Goal: Task Accomplishment & Management: Manage account settings

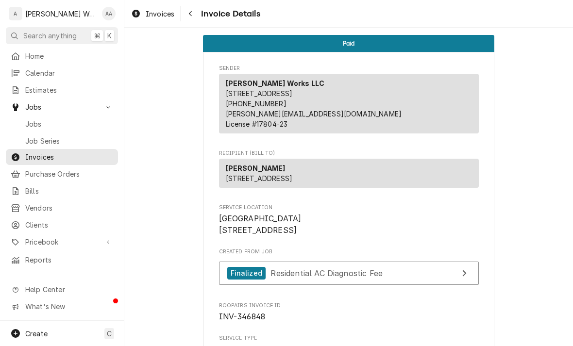
click at [30, 74] on span "Calendar" at bounding box center [69, 73] width 88 height 10
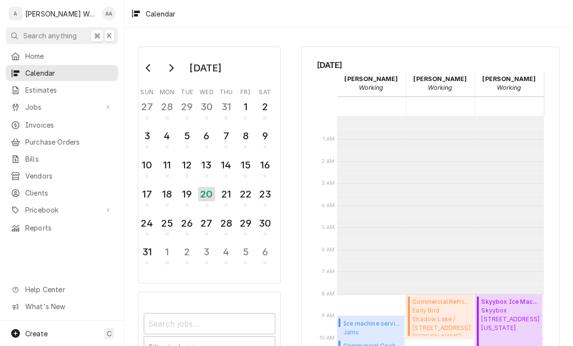
scroll to position [177, 0]
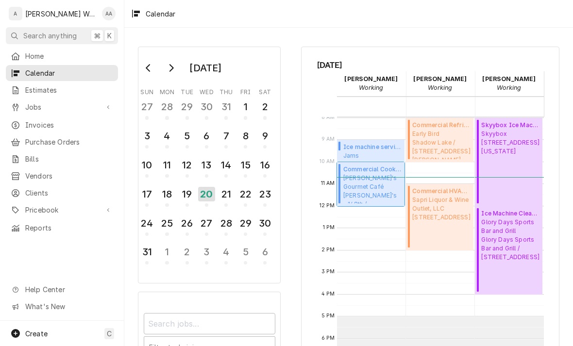
click at [376, 187] on span "Pickleman's Gourmet Café Pickleman's - 168th / 6720 S 168th St, Omaha, Ne 68135" at bounding box center [372, 189] width 58 height 30
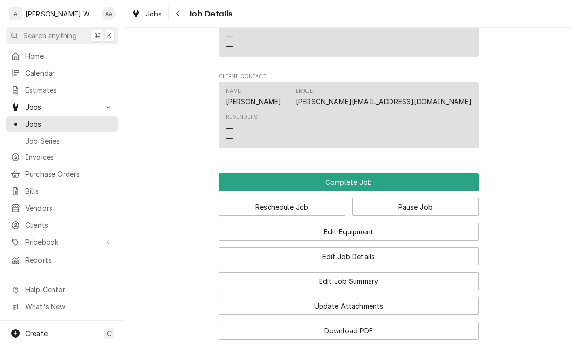
scroll to position [680, 0]
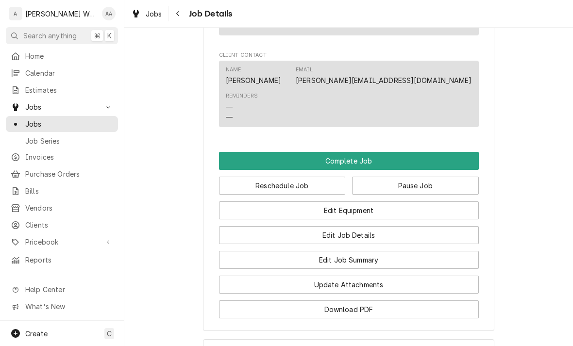
click at [458, 201] on button "Edit Equipment" at bounding box center [349, 210] width 260 height 18
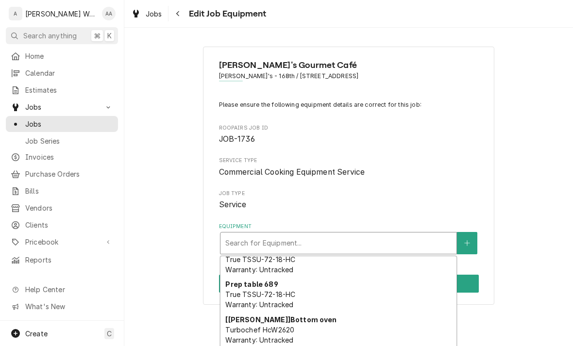
scroll to position [85, 0]
click at [470, 243] on icon "Create New Equipment" at bounding box center [467, 243] width 6 height 7
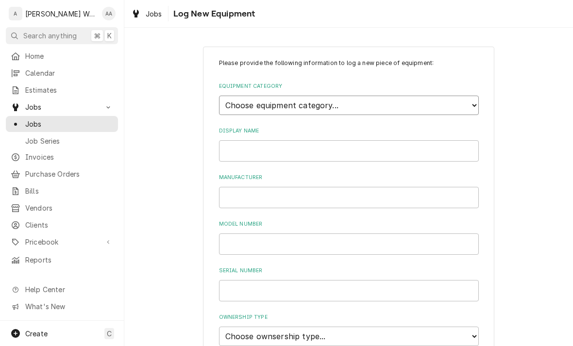
click at [245, 106] on select "Choose equipment category... Ice Machines Refrigeration Beverage Equipment Work…" at bounding box center [349, 105] width 260 height 19
select select "14"
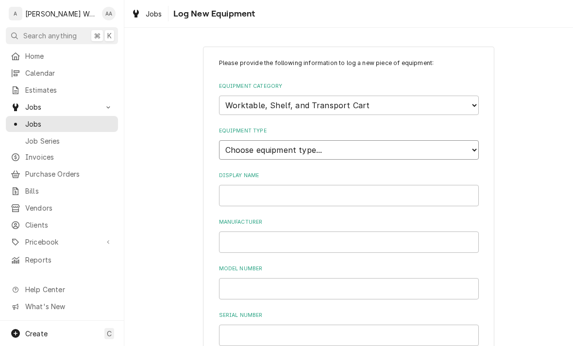
click at [235, 148] on select "Choose equipment type... Cart, Truck, and Dolly Rack and Shelf Worktable and St…" at bounding box center [349, 149] width 260 height 19
select select "117"
click at [386, 185] on input "Display Name" at bounding box center [349, 195] width 260 height 21
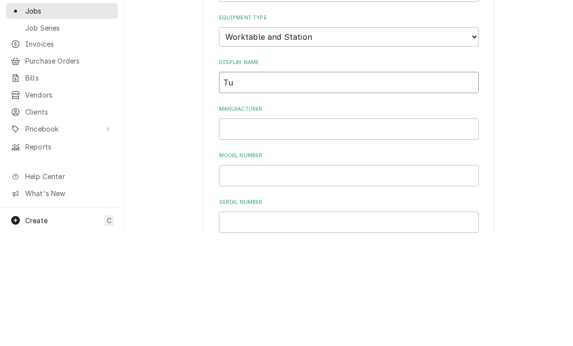
type input "T"
type input "Top Oven"
click at [247, 232] on input "Manufacturer" at bounding box center [349, 242] width 260 height 21
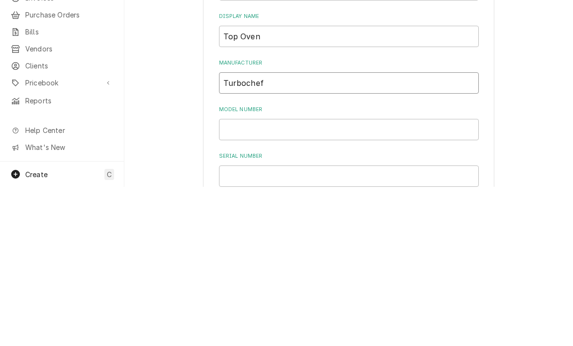
type input "Turbochef"
click at [254, 278] on input "Model Number" at bounding box center [349, 288] width 260 height 21
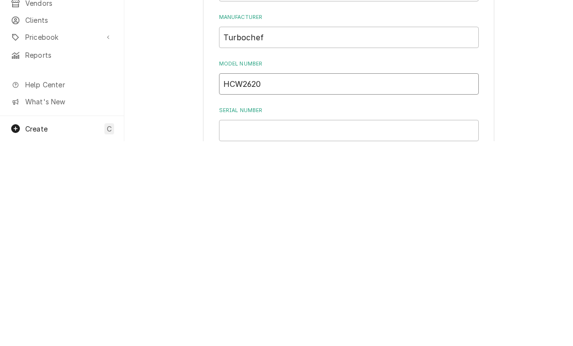
type input "HCW2620"
click at [434, 312] on label "Serial Number" at bounding box center [349, 316] width 260 height 8
click at [434, 325] on input "Serial Number" at bounding box center [349, 335] width 260 height 21
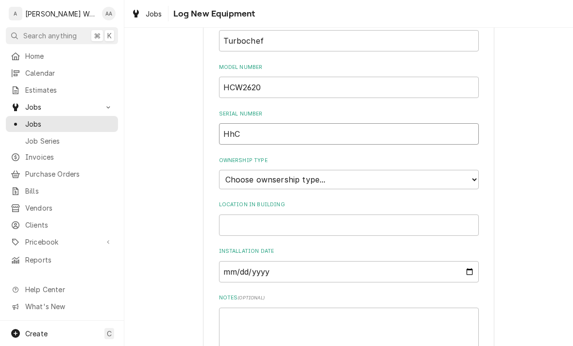
scroll to position [203, 0]
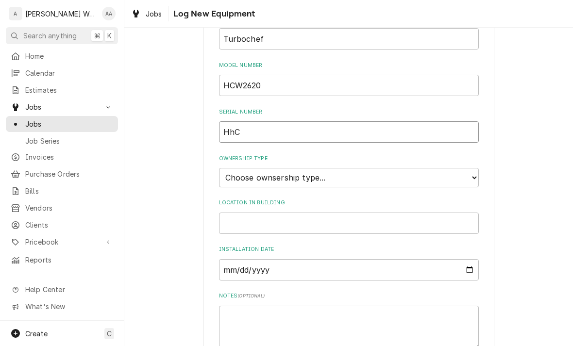
click at [447, 121] on input "HhC" at bounding box center [349, 131] width 260 height 21
type input "HhC2620ED04117"
click at [233, 168] on select "Choose ownsership type... Unknown Owned Leased Rented" at bounding box center [349, 177] width 260 height 19
select select "1"
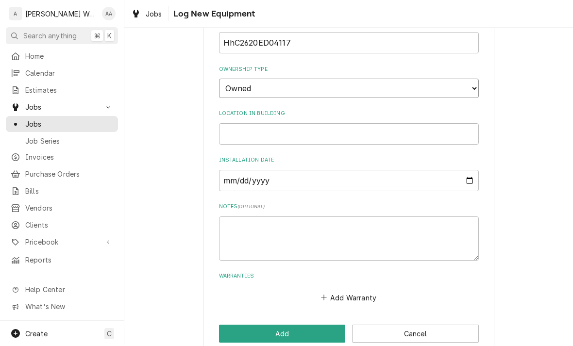
scroll to position [292, 0]
click at [237, 325] on button "Add" at bounding box center [282, 334] width 127 height 18
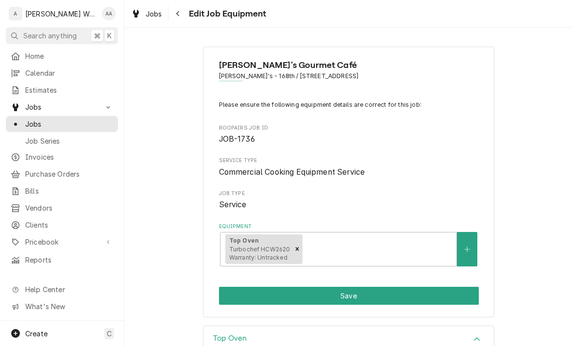
click at [239, 294] on button "Save" at bounding box center [349, 296] width 260 height 18
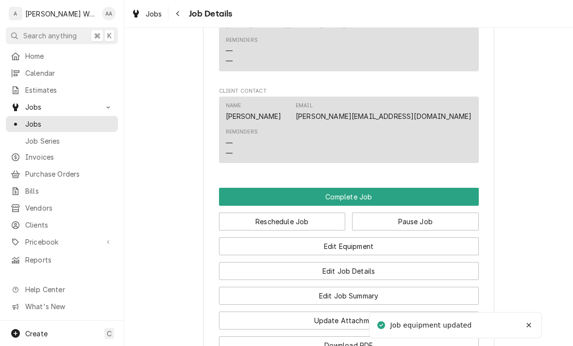
scroll to position [644, 0]
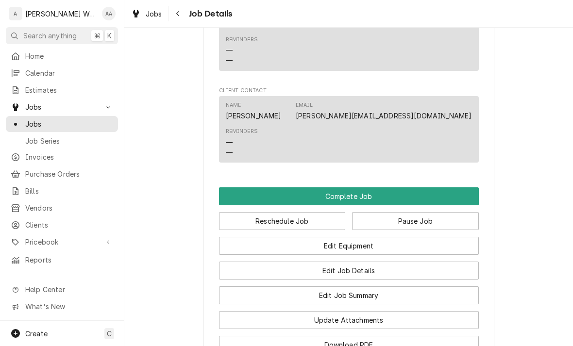
click at [297, 286] on button "Edit Job Summary" at bounding box center [349, 295] width 260 height 18
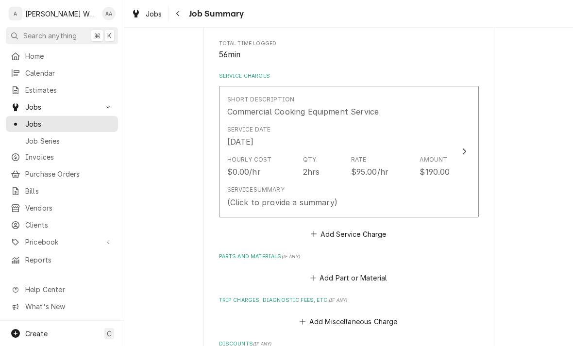
click at [258, 197] on div "(Click to provide a summary)" at bounding box center [282, 203] width 110 height 12
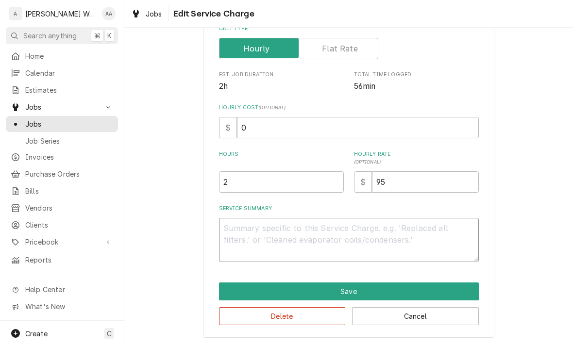
click at [234, 233] on textarea "Service Summary" at bounding box center [349, 240] width 260 height 44
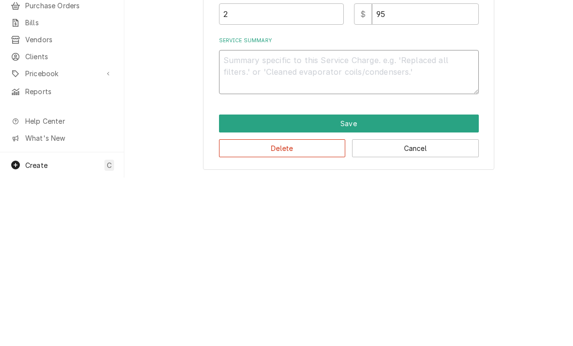
type textarea "x"
type textarea "Cu"
type textarea "x"
type textarea "Cus"
type textarea "x"
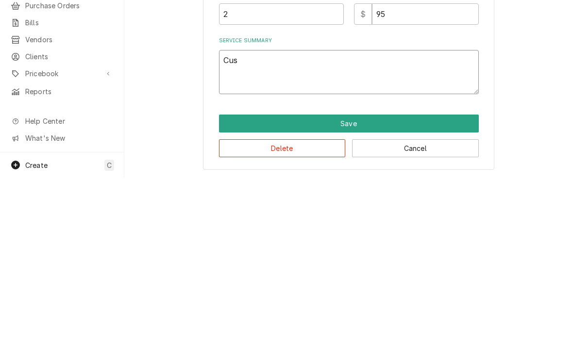
type textarea "Cust"
type textarea "x"
type textarea "Custo"
type textarea "x"
type textarea "Custome"
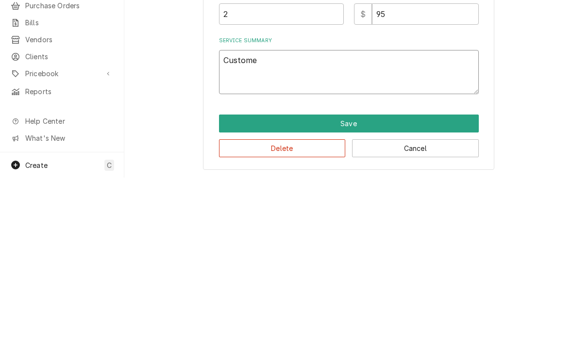
type textarea "x"
type textarea "Customer"
type textarea "x"
type textarea "Customer c"
type textarea "x"
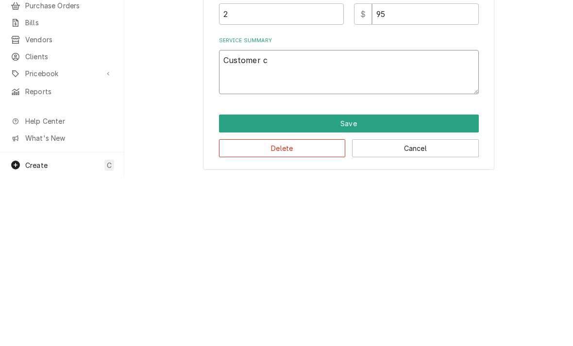
type textarea "Customer co"
type textarea "x"
type textarea "Customer com"
type textarea "x"
type textarea "Customer comp"
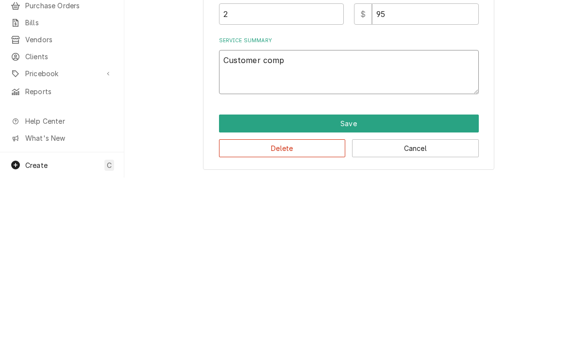
type textarea "x"
type textarea "Customer compl"
type textarea "x"
type textarea "Customer compla"
type textarea "x"
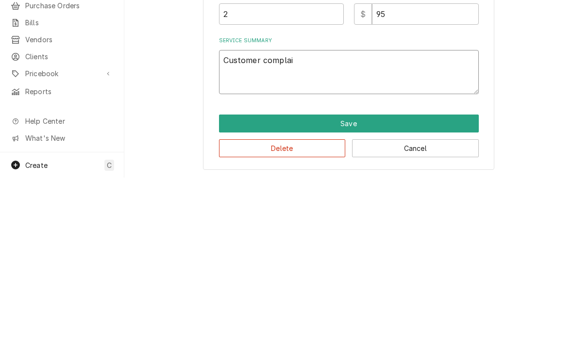
type textarea "Customer complait"
type textarea "x"
type textarea "Customer complaint"
type textarea "x"
type textarea "Customer complaint u"
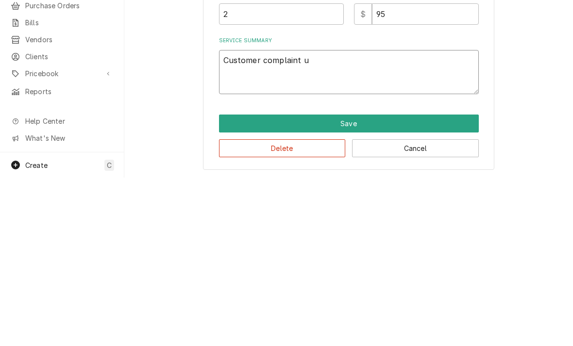
type textarea "x"
type textarea "Customer complaint un"
type textarea "x"
type textarea "Customer complaint uni"
type textarea "x"
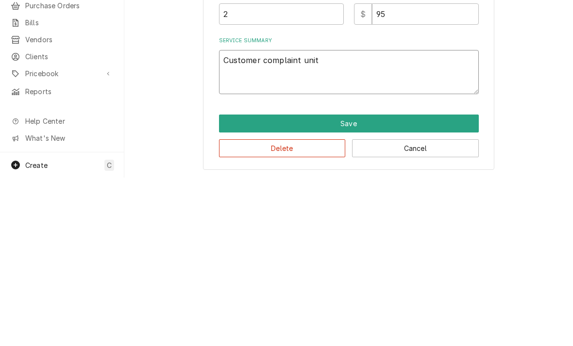
type textarea "Customer complaint unit"
type textarea "x"
type textarea "Customer complaint unit ei"
type textarea "x"
type textarea "Customer complaint unit eik"
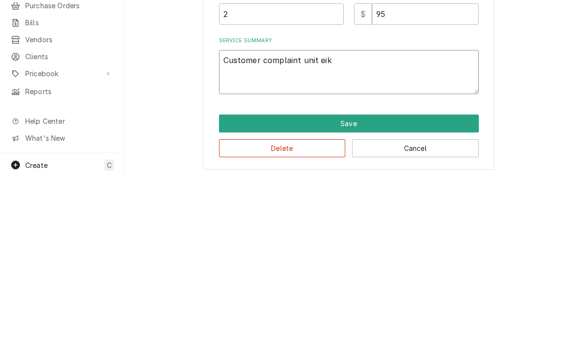
type textarea "x"
type textarea "Customer complaint unit eikk"
type textarea "x"
type textarea "Customer complaint unit will"
type textarea "x"
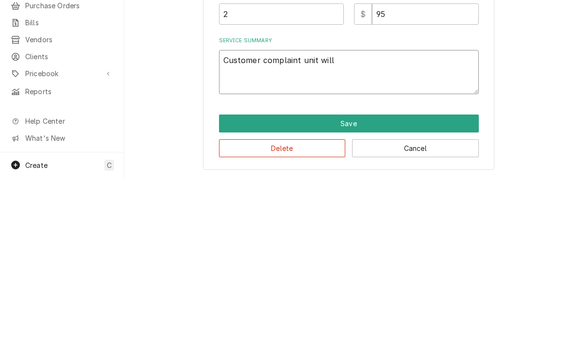
type textarea "Customer complaint unit will n"
type textarea "x"
type textarea "Customer complaint unit will no"
type textarea "x"
type textarea "Customer complaint unit will not"
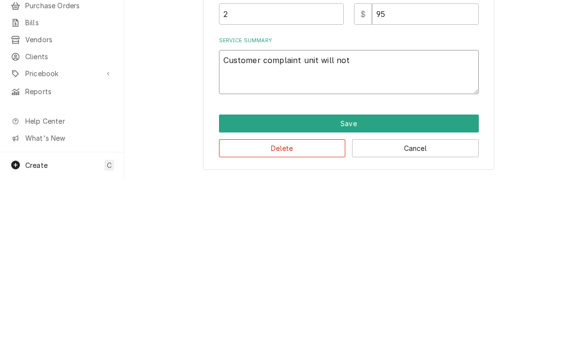
type textarea "x"
type textarea "Customer complaint unit will not"
type textarea "x"
type textarea "Customer complaint unit will not c"
type textarea "x"
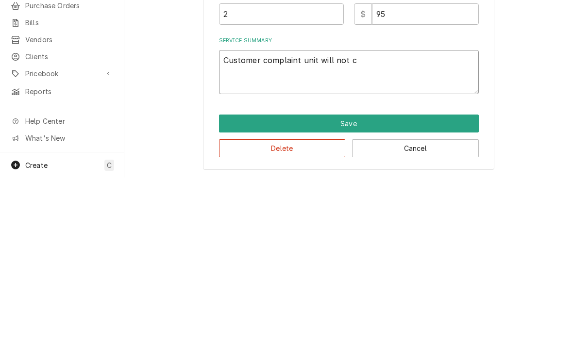
type textarea "Customer complaint unit will not co"
type textarea "x"
type textarea "Customer complaint unit will not coo"
type textarea "x"
type textarea "Customer complaint unit will not cool"
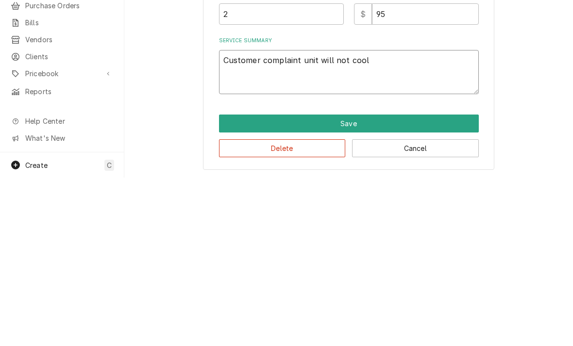
type textarea "x"
type textarea "Customer complaint unit will not cool"
type textarea "x"
type textarea "Customer complaint unit will not cool d"
type textarea "x"
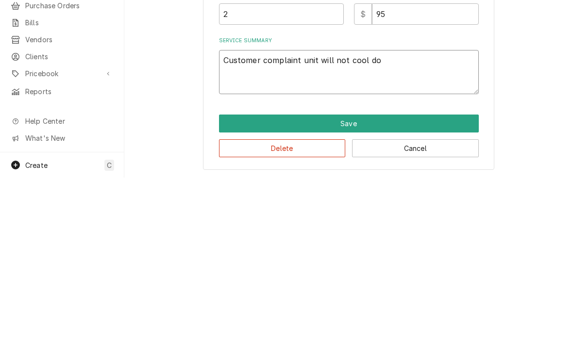
type textarea "Customer complaint unit will not cool dow"
type textarea "x"
type textarea "Customer complaint unit will not cool dowj"
type textarea "x"
type textarea "Customer complaint unit will not cool down"
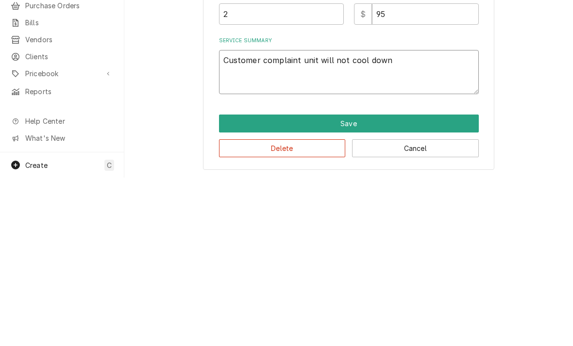
type textarea "x"
type textarea "Customer complaint unit will not cool down."
type textarea "x"
type textarea "Customer complaint unit will not cool down. S"
type textarea "x"
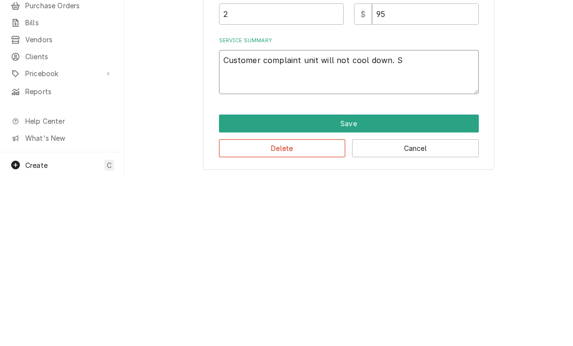
type textarea "Customer complaint unit will not cool down. Sh"
type textarea "x"
type textarea "Customer complaint unit will not cool down. Shu"
type textarea "x"
type textarea "Customer complaint unit will not cool down. Shut"
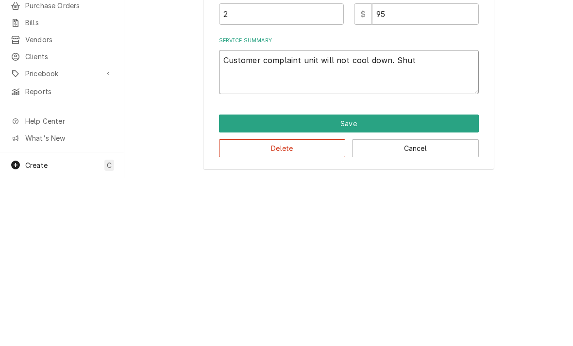
type textarea "x"
type textarea "Customer complaint unit will not cool down. Shut"
type textarea "x"
type textarea "Customer complaint unit will not cool down. Shut d"
type textarea "x"
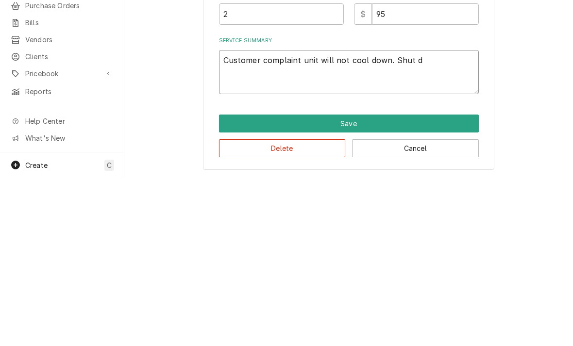
type textarea "Customer complaint unit will not cool down. Shut do"
type textarea "x"
type textarea "Customer complaint unit will not cool down. Shut dow"
type textarea "x"
type textarea "Customer complaint unit will not cool down. Shut down"
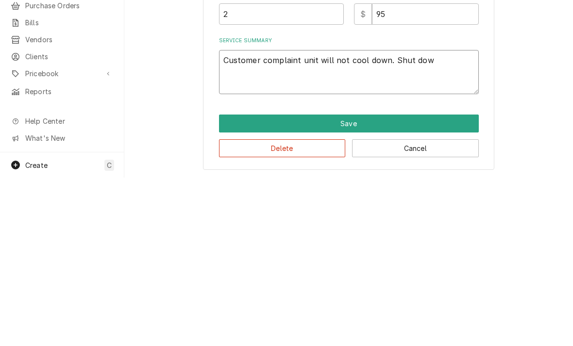
type textarea "x"
type textarea "Customer complaint unit will not cool down. Shut down"
type textarea "x"
type textarea "Customer complaint unit will not cool down. Shut down o"
type textarea "x"
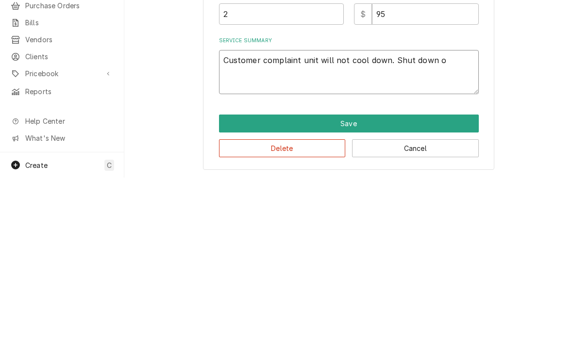
type textarea "Customer complaint unit will not cool down. Shut down ow"
type textarea "x"
type textarea "Customer complaint unit will not cool down. Shut down ov"
type textarea "x"
type textarea "Customer complaint unit will not cool down. Shut down ove"
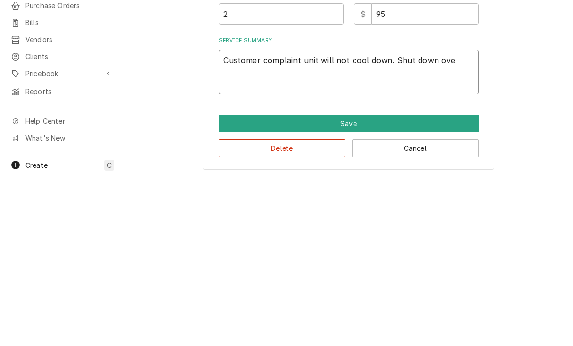
type textarea "x"
type textarea "Customer complaint unit will not cool down. Shut down oven"
type textarea "x"
type textarea "Customer complaint unit will not cool down. Shut down oven"
type textarea "x"
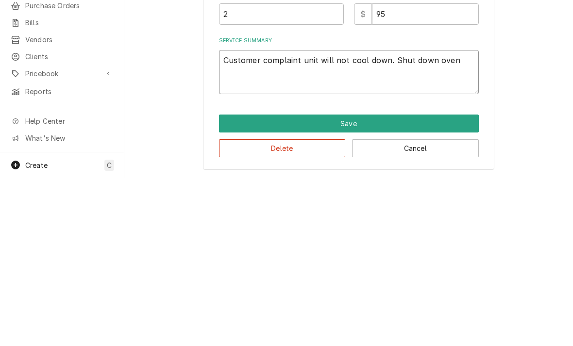
type textarea "Customer complaint unit will not cool down. Shut down oven -"
type textarea "x"
type textarea "Customer complaint unit will not cool down. Shut down oven -"
type textarea "x"
type textarea "Customer complaint unit will not cool down. Shut down oven - n"
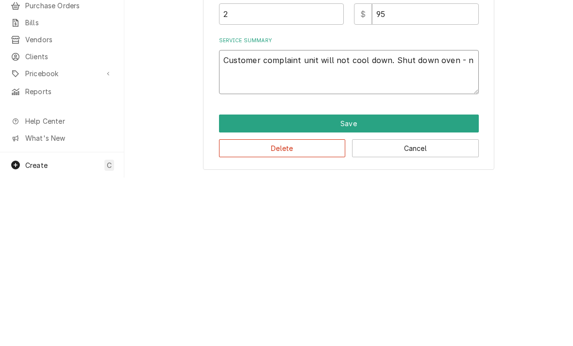
type textarea "x"
type textarea "Customer complaint unit will not cool down. Shut down oven - no"
type textarea "x"
type textarea "Customer complaint unit will not cool down. Shut down oven - no"
type textarea "x"
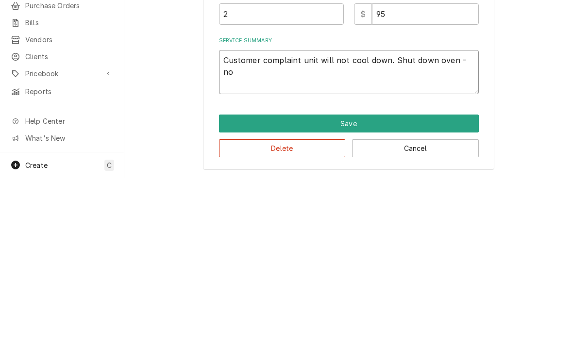
type textarea "Customer complaint unit will not cool down. Shut down oven - no h"
type textarea "x"
type textarea "Customer complaint unit will not cool down. Shut down oven - no he"
type textarea "x"
type textarea "Customer complaint unit will not cool down. Shut down oven - no hea"
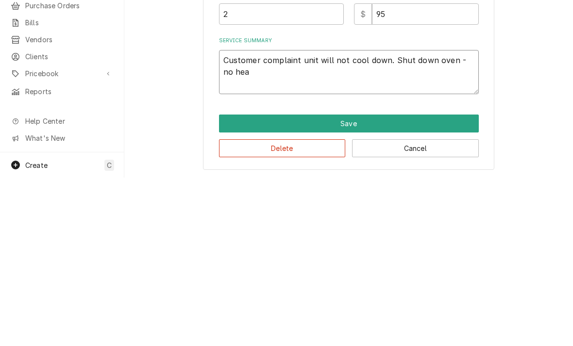
type textarea "x"
type textarea "Customer complaint unit will not cool down. Shut down oven - no heat"
type textarea "x"
type textarea "Customer complaint unit will not cool down. Shut down oven - no heati"
type textarea "x"
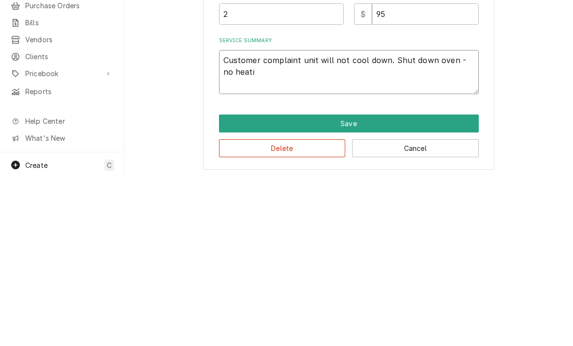
type textarea "Customer complaint unit will not cool down. Shut down oven - no heatin"
type textarea "x"
type textarea "Customer complaint unit will not cool down. Shut down oven - no heating"
type textarea "x"
type textarea "Customer complaint unit will not cool down. Shut down oven - no heating"
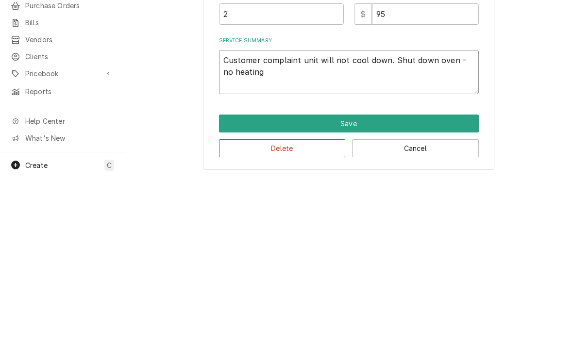
type textarea "x"
type textarea "Customer complaint unit will not cool down. Shut down oven - no heating e"
type textarea "x"
type textarea "Customer complaint unit will not cool down. Shut down oven - no heating el"
type textarea "x"
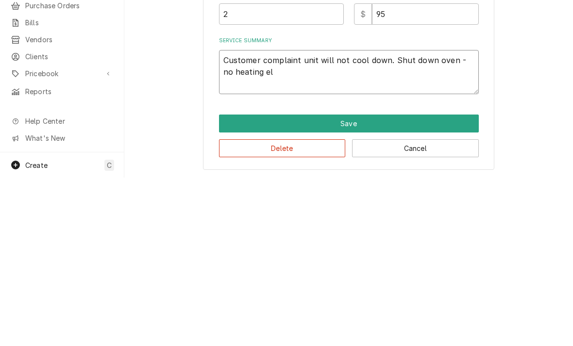
type textarea "Customer complaint unit will not cool down. Shut down oven - no heating ele"
type textarea "x"
type textarea "Customer complaint unit will not cool down. Shut down oven - no heating elem"
type textarea "x"
type textarea "Customer complaint unit will not cool down. Shut down oven - no heating eleme"
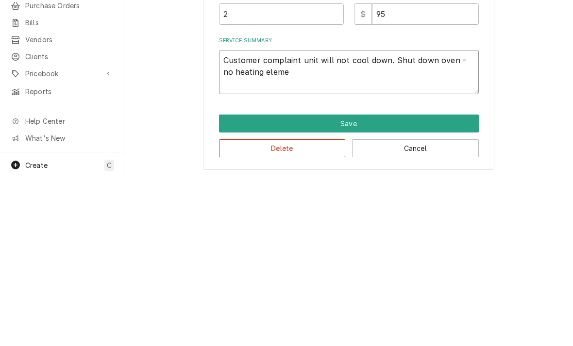
type textarea "x"
type textarea "Customer complaint unit will not cool down. Shut down oven - no heating elemen"
type textarea "x"
type textarea "Customer complaint unit will not cool down. Shut down oven - no heating element"
type textarea "x"
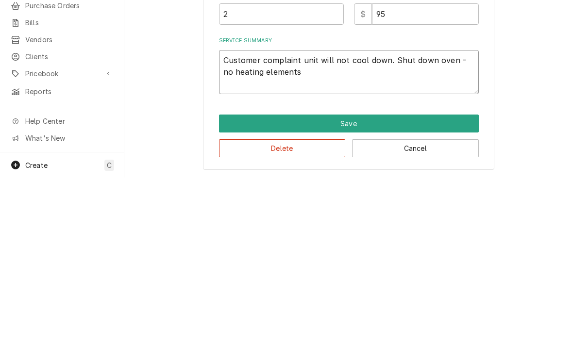
type textarea "Customer complaint unit will not cool down. Shut down oven - no heating elements"
type textarea "x"
type textarea "Customer complaint unit will not cool down. Shut down oven - no heating element…"
type textarea "x"
type textarea "Customer complaint unit will not cool down. Shut down oven - no heating element…"
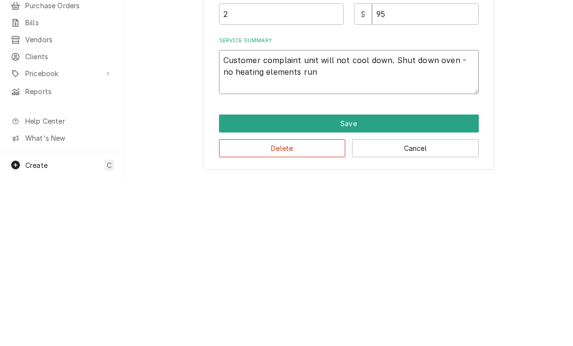
type textarea "x"
type textarea "Customer complaint unit will not cool down. Shut down oven - no heating element…"
type textarea "x"
type textarea "Customer complaint unit will not cool down. Shut down oven - no heating element…"
type textarea "x"
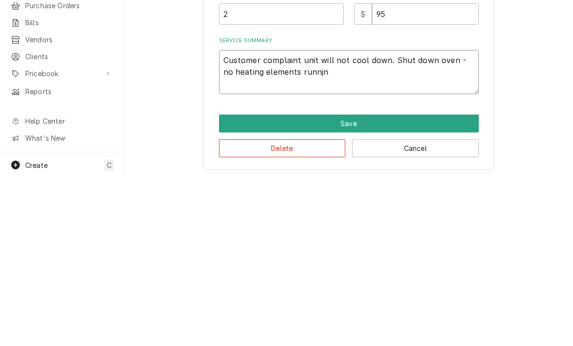
type textarea "Customer complaint unit will not cool down. Shut down oven - no heating element…"
type textarea "x"
type textarea "Customer complaint unit will not cool down. Shut down oven - no heating element…"
type textarea "x"
type textarea "Customer complaint unit will not cool down. Shut down oven - no heating element…"
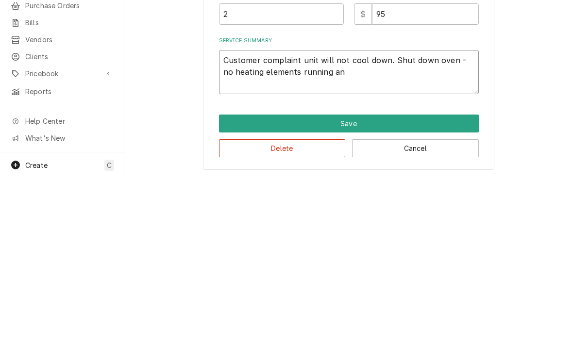
type textarea "x"
type textarea "Customer complaint unit will not cool down. Shut down oven - no heating element…"
type textarea "x"
type textarea "Customer complaint unit will not cool down. Shut down oven - no heating element…"
type textarea "x"
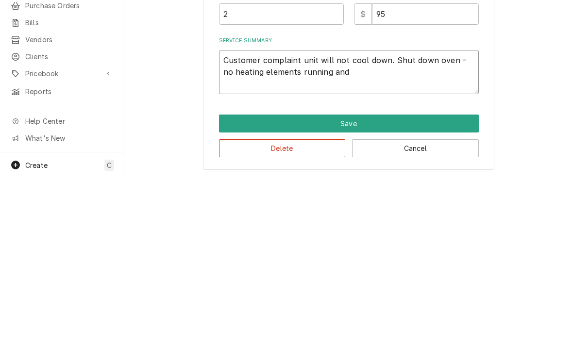
type textarea "Customer complaint unit will not cool down. Shut down oven - no heating element…"
type textarea "x"
type textarea "Customer complaint unit will not cool down. Shut down oven - no heating element…"
type textarea "x"
type textarea "Customer complaint unit will not cool down. Shut down oven - no heating element…"
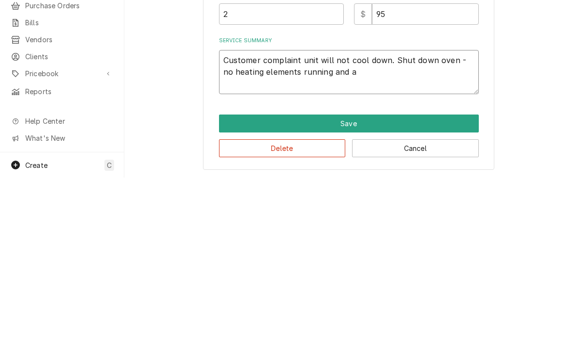
type textarea "x"
type textarea "Customer complaint unit will not cool down. Shut down oven - no heating element…"
type textarea "x"
type textarea "Customer complaint unit will not cool down. Shut down oven - no heating element…"
type textarea "x"
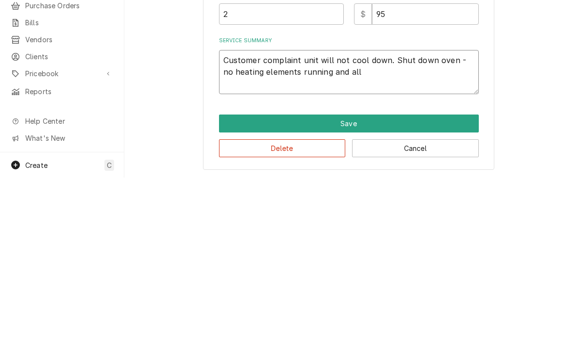
type textarea "Customer complaint unit will not cool down. Shut down oven - no heating element…"
type textarea "x"
type textarea "Customer complaint unit will not cool down. Shut down oven - no heating element…"
type textarea "x"
type textarea "Customer complaint unit will not cool down. Shut down oven - no heating element…"
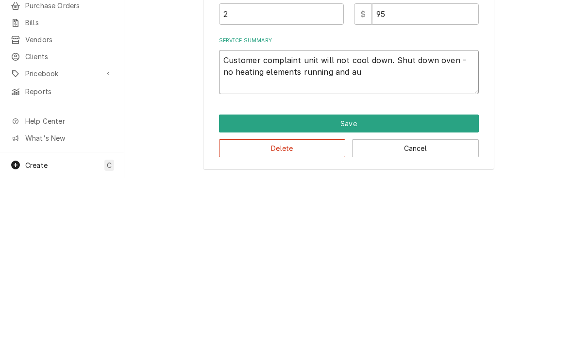
type textarea "x"
type textarea "Customer complaint unit will not cool down. Shut down oven - no heating element…"
type textarea "x"
type textarea "Customer complaint unit will not cool down. Shut down oven - no heating element…"
type textarea "x"
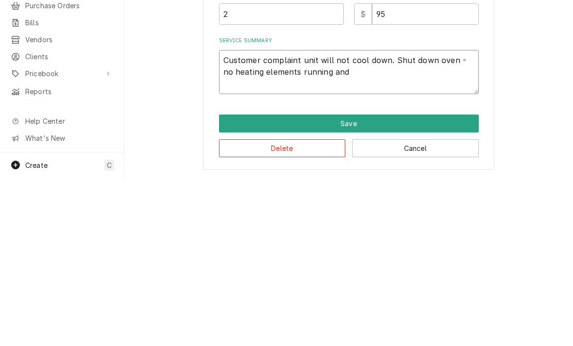
type textarea "Customer complaint unit will not cool down. Shut down oven - no heating element…"
type textarea "x"
type textarea "Customer complaint unit will not cool down. Shut down oven - no heating element…"
type textarea "x"
type textarea "Customer complaint unit will not cool down. Shut down oven - no heating element…"
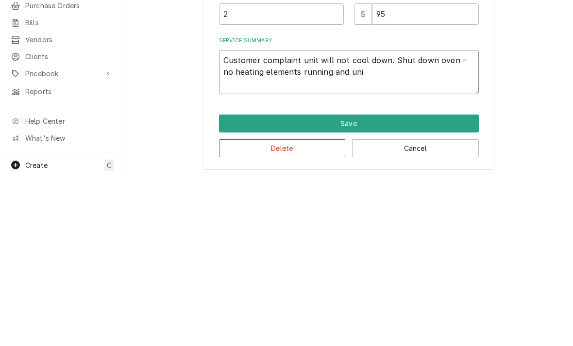
type textarea "x"
type textarea "Customer complaint unit will not cool down. Shut down oven - no heating element…"
type textarea "x"
type textarea "Customer complaint unit will not cool down. Shut down oven - no heating element…"
type textarea "x"
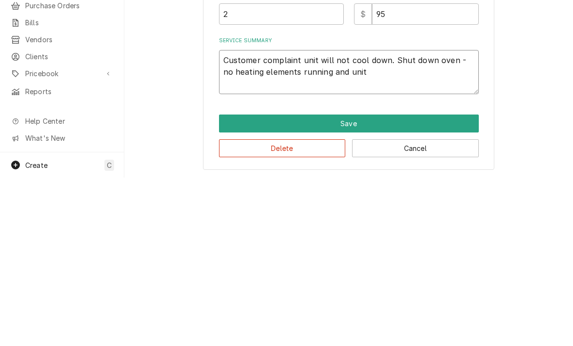
type textarea "Customer complaint unit will not cool down. Shut down oven - no heating element…"
type textarea "x"
type textarea "Customer complaint unit will not cool down. Shut down oven - no heating element…"
type textarea "x"
type textarea "Customer complaint unit will not cool down. Shut down oven - no heating element…"
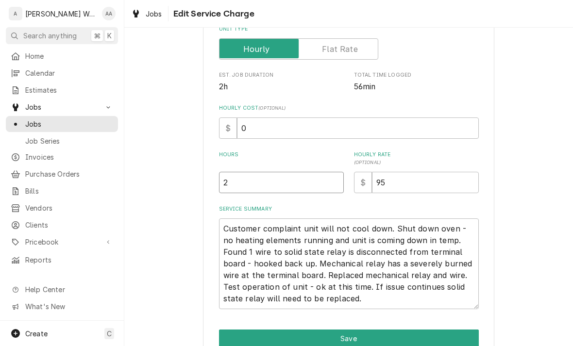
click at [241, 188] on input "2" at bounding box center [281, 182] width 125 height 21
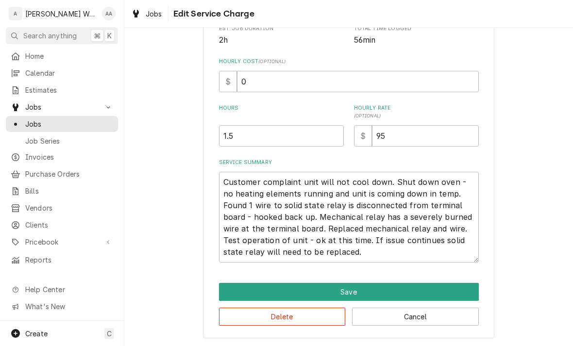
click at [247, 292] on button "Save" at bounding box center [349, 292] width 260 height 18
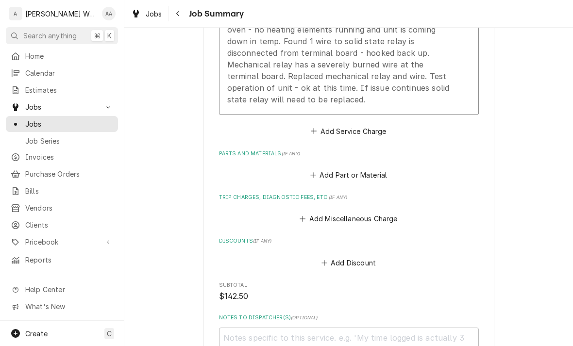
scroll to position [376, 0]
click at [323, 218] on button "Add Miscellaneous Charge" at bounding box center [348, 220] width 101 height 14
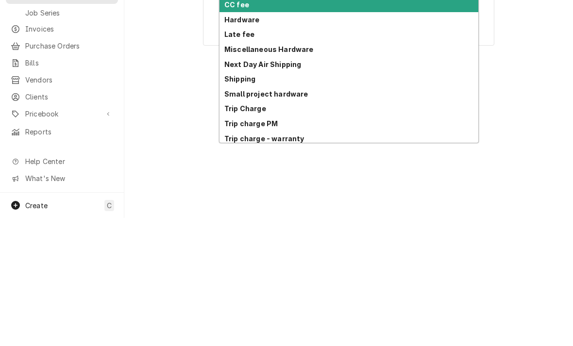
click at [233, 232] on strong "Trip Charge" at bounding box center [245, 236] width 42 height 8
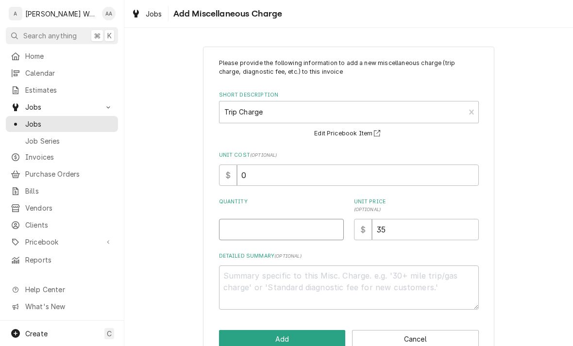
click at [235, 230] on input "Quantity" at bounding box center [281, 229] width 125 height 21
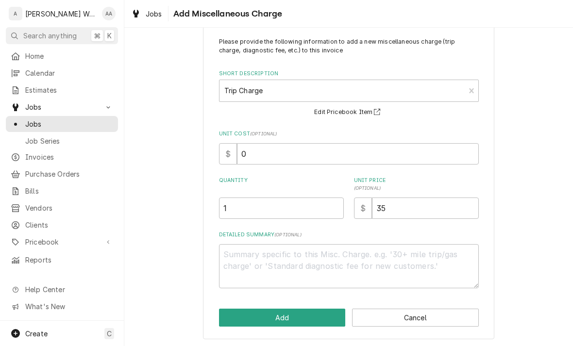
scroll to position [21, 0]
click at [232, 316] on button "Add" at bounding box center [282, 318] width 127 height 18
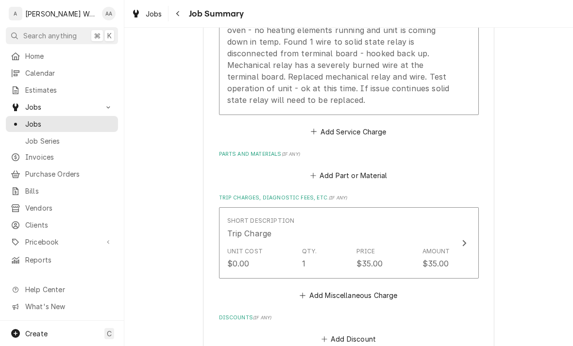
click at [337, 176] on button "Add Part or Material" at bounding box center [348, 176] width 80 height 14
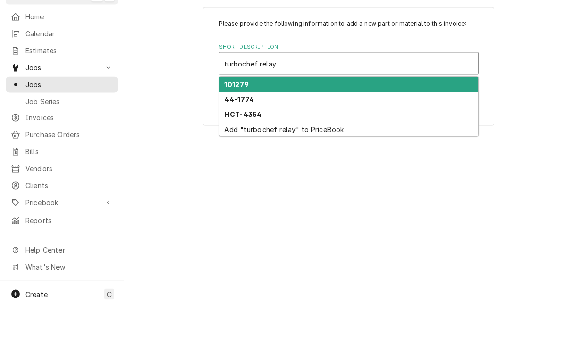
click at [231, 116] on div "101279" at bounding box center [348, 123] width 259 height 15
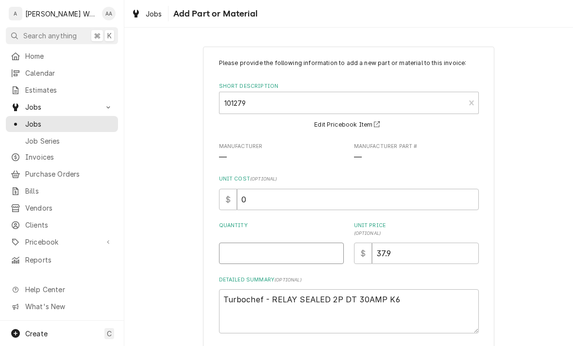
click at [247, 249] on input "Quantity" at bounding box center [281, 253] width 125 height 21
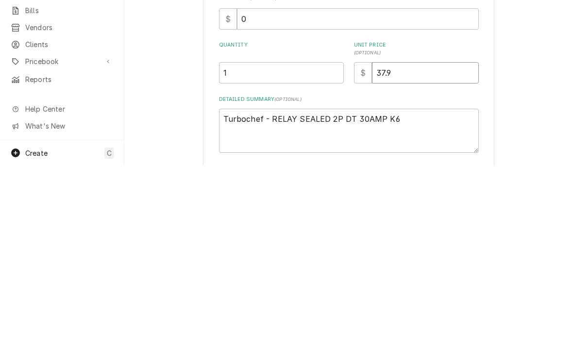
click at [441, 243] on input "37.9" at bounding box center [425, 253] width 107 height 21
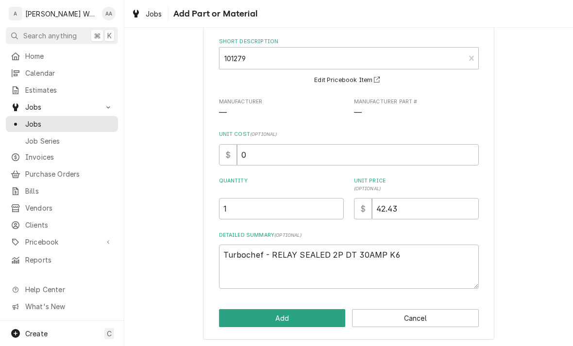
click at [228, 320] on button "Add" at bounding box center [282, 318] width 127 height 18
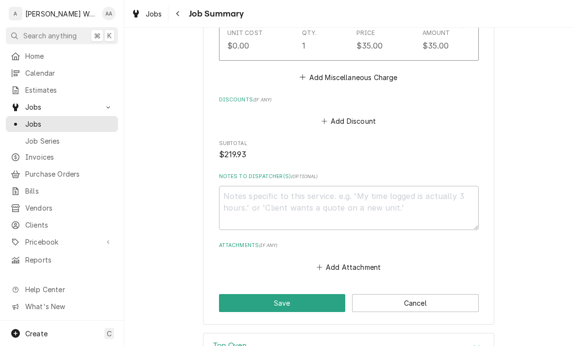
scroll to position [733, 0]
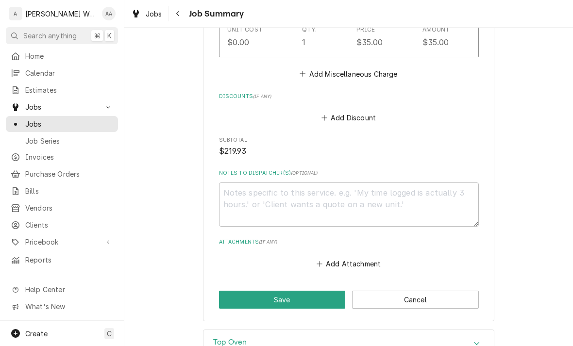
click at [229, 304] on button "Save" at bounding box center [282, 300] width 127 height 18
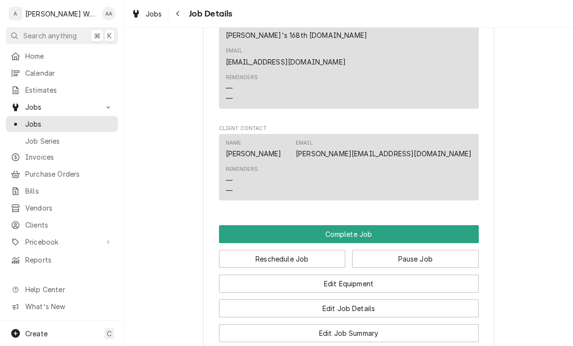
scroll to position [728, 0]
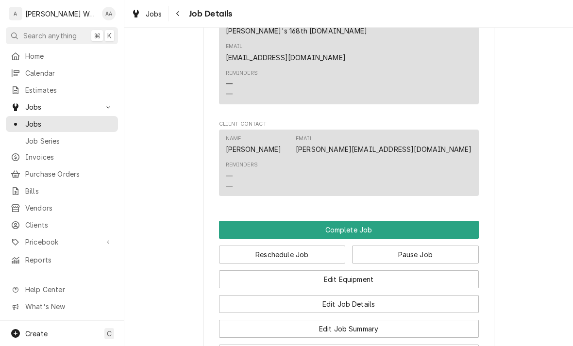
click at [247, 221] on button "Complete Job" at bounding box center [349, 230] width 260 height 18
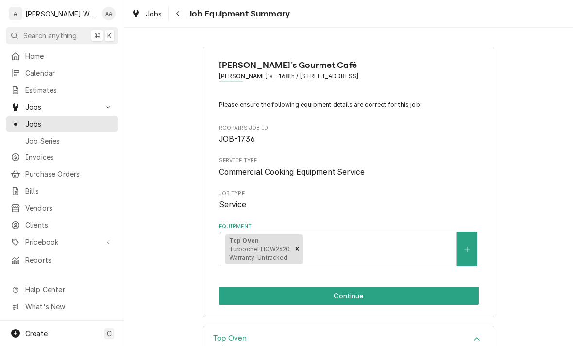
click at [234, 287] on button "Continue" at bounding box center [349, 296] width 260 height 18
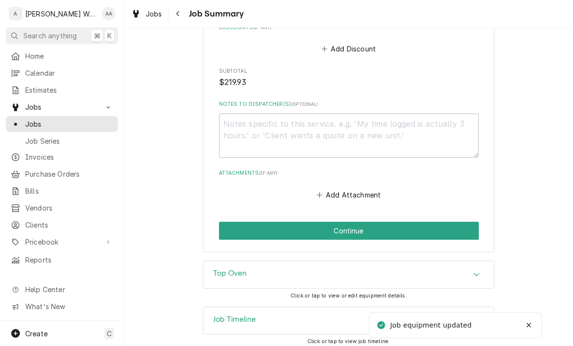
scroll to position [801, 0]
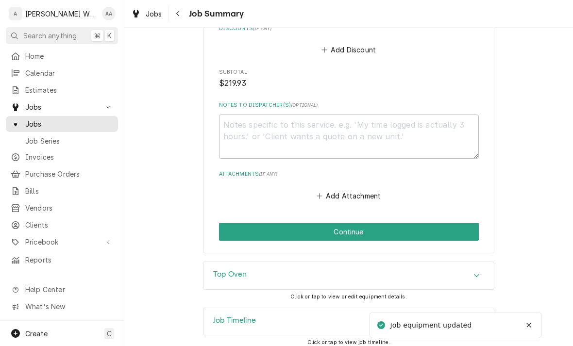
click at [237, 223] on button "Continue" at bounding box center [349, 232] width 260 height 18
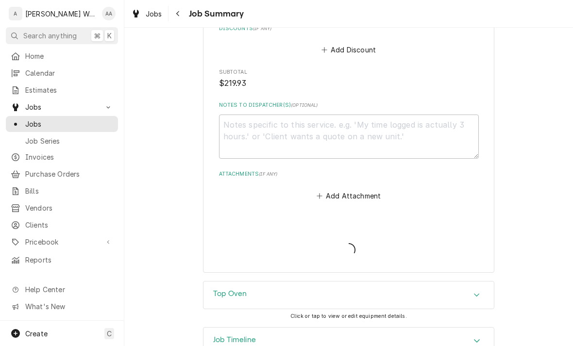
type textarea "x"
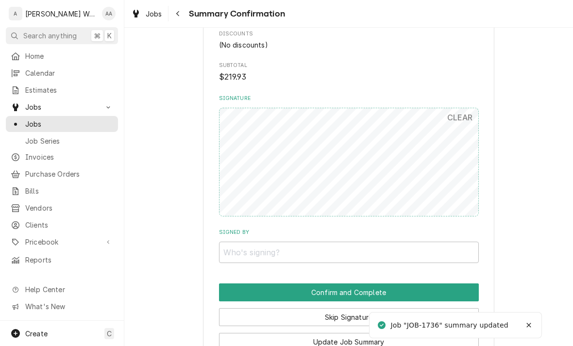
scroll to position [696, 0]
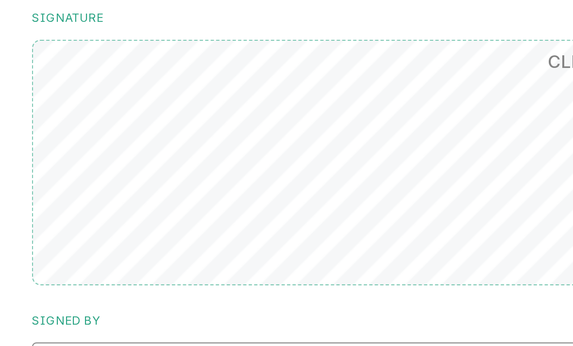
click at [219, 198] on input "Signed By" at bounding box center [349, 208] width 260 height 21
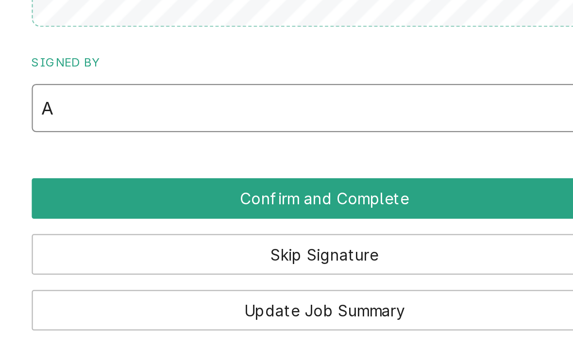
type input "A"
type input "Manager"
click at [219, 239] on button "Confirm and Complete" at bounding box center [349, 248] width 260 height 18
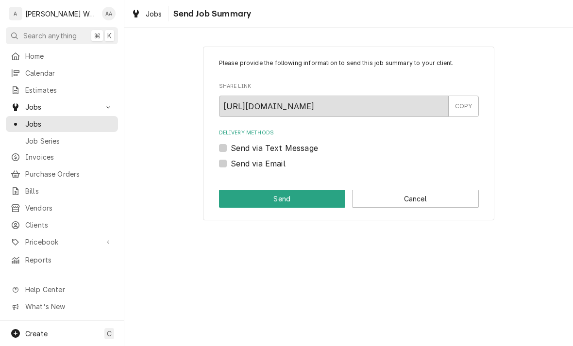
click at [451, 201] on button "Cancel" at bounding box center [415, 199] width 127 height 18
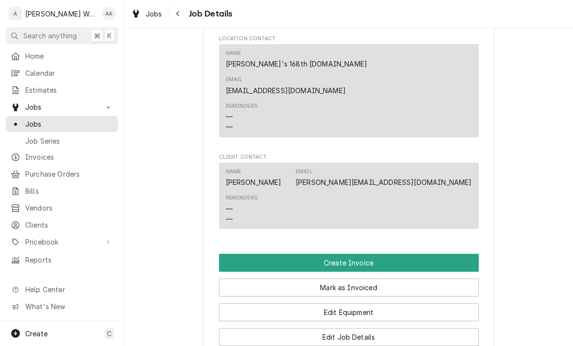
scroll to position [599, 0]
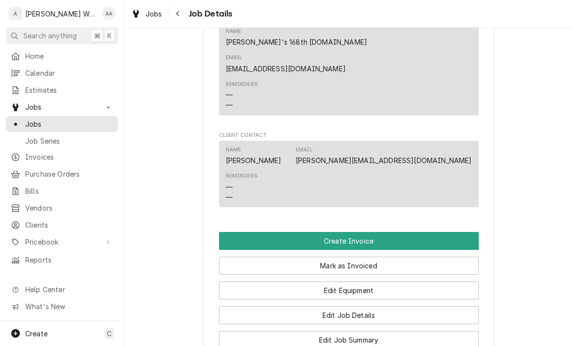
click at [453, 232] on button "Create Invoice" at bounding box center [349, 241] width 260 height 18
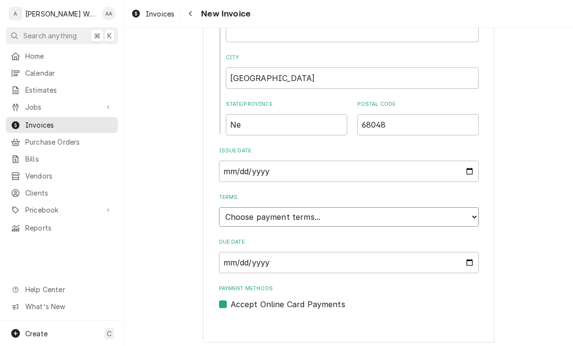
click at [461, 216] on select "Choose payment terms... Same Day Net 7 Net 14 Net 21 Net 30 Net 45 Net 60 Net 90" at bounding box center [349, 216] width 260 height 19
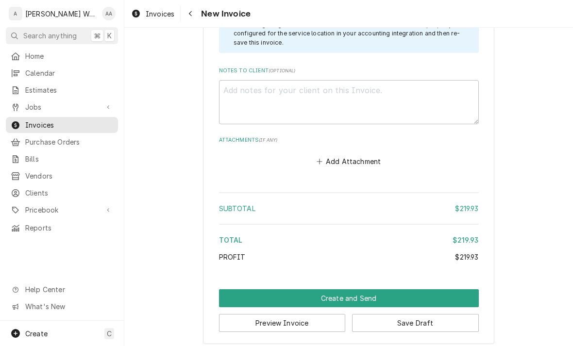
click at [460, 289] on button "Create and Send" at bounding box center [349, 298] width 260 height 18
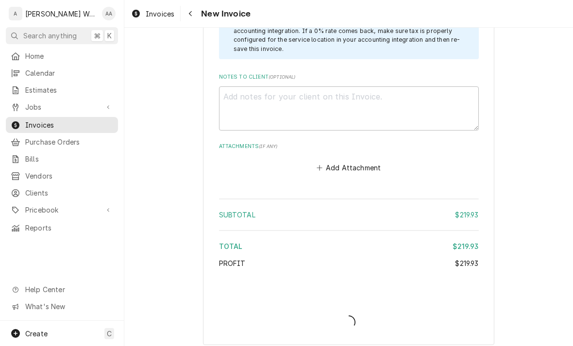
type textarea "x"
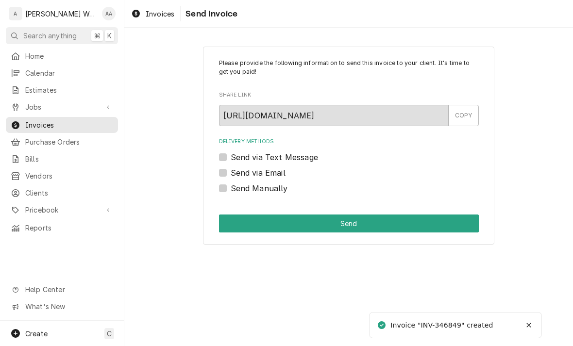
click at [231, 169] on label "Send via Email" at bounding box center [258, 173] width 55 height 12
click at [231, 169] on input "Send via Email" at bounding box center [361, 177] width 260 height 21
checkbox input "true"
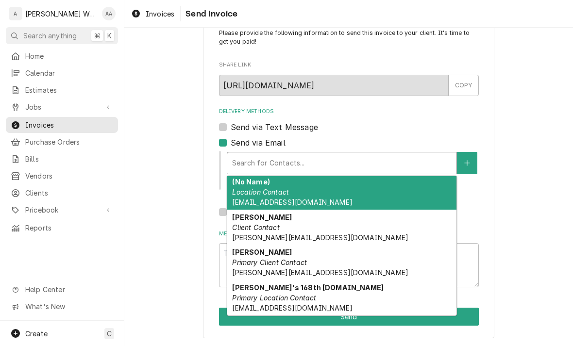
scroll to position [2, 0]
click at [250, 289] on strong "[PERSON_NAME]'s 168th [DOMAIN_NAME]" at bounding box center [307, 287] width 151 height 8
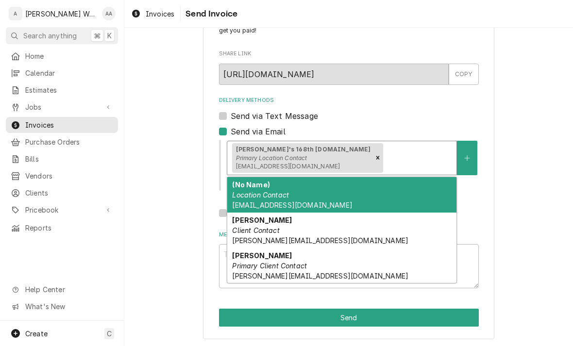
scroll to position [41, 0]
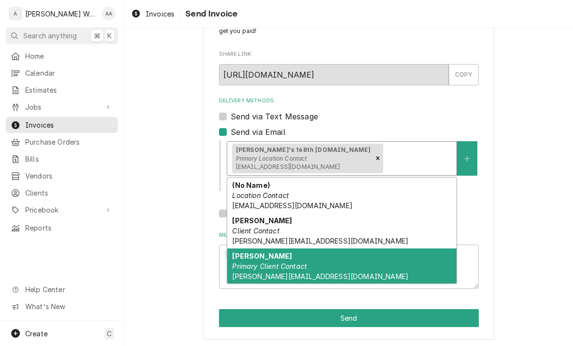
click at [249, 266] on em "Primary Client Contact" at bounding box center [269, 266] width 75 height 8
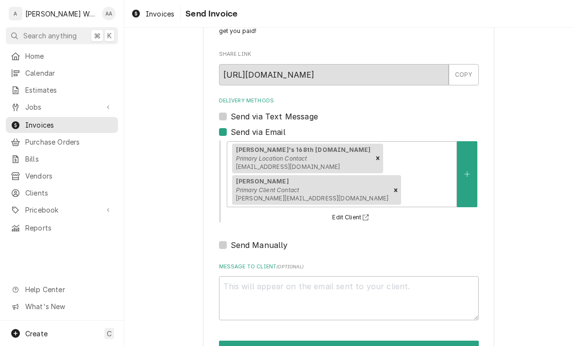
click at [228, 341] on button "Send" at bounding box center [349, 350] width 260 height 18
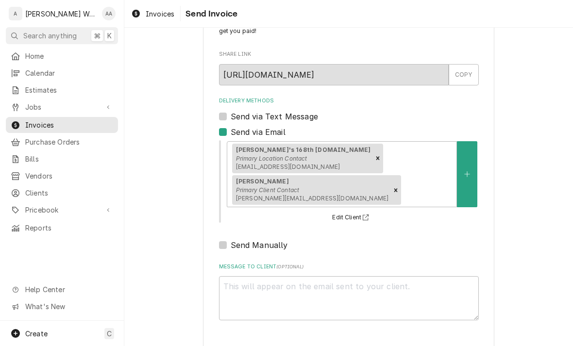
type textarea "x"
